Goal: Task Accomplishment & Management: Manage account settings

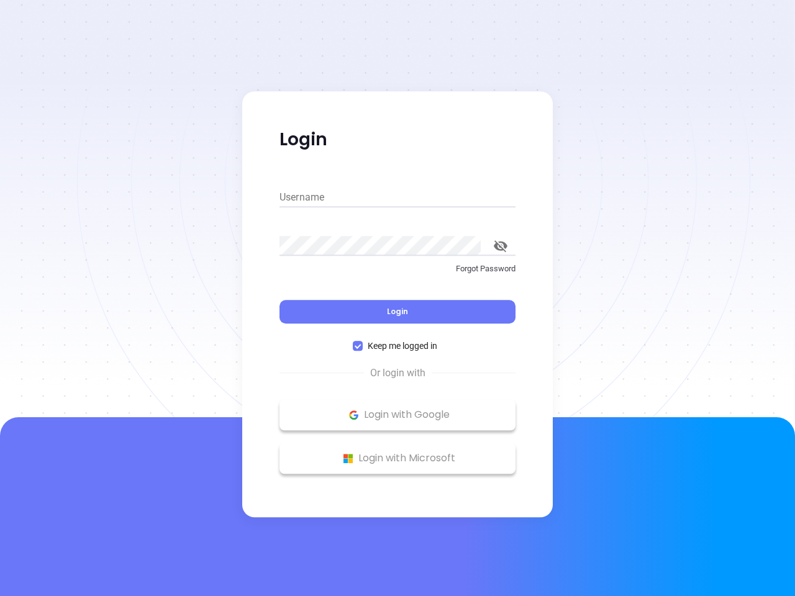
click at [397, 298] on div "Login" at bounding box center [397, 304] width 236 height 38
click at [397, 197] on input "Username" at bounding box center [397, 197] width 236 height 20
click at [500, 246] on icon "toggle password visibility" at bounding box center [501, 246] width 14 height 12
click at [397, 312] on span "Login" at bounding box center [397, 311] width 21 height 11
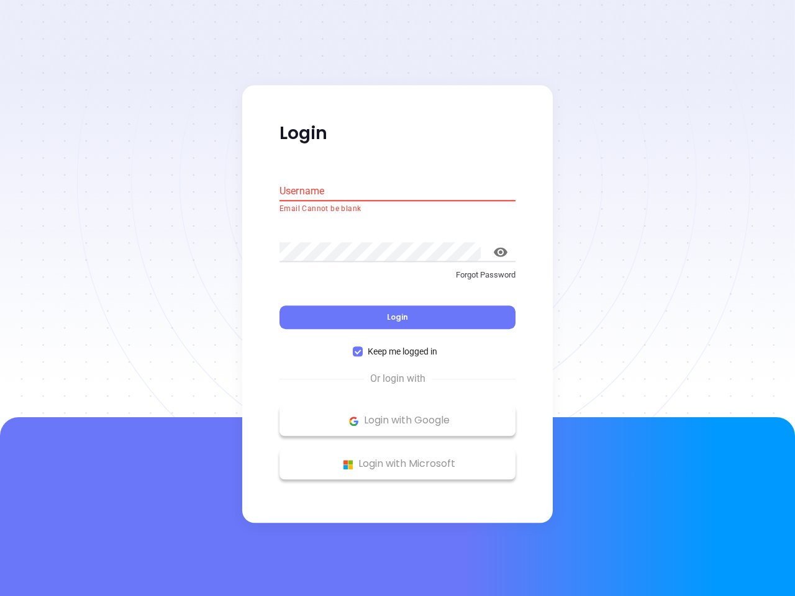
click at [397, 346] on span "Keep me logged in" at bounding box center [402, 352] width 79 height 14
click at [363, 347] on input "Keep me logged in" at bounding box center [358, 352] width 10 height 10
checkbox input "false"
click at [397, 415] on p "Login with Google" at bounding box center [397, 421] width 223 height 19
click at [397, 458] on p "Login with Microsoft" at bounding box center [397, 464] width 223 height 19
